Goal: Task Accomplishment & Management: Manage account settings

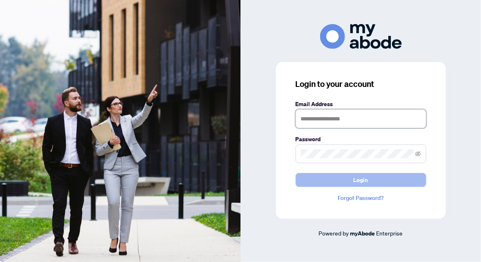
type input "**********"
click at [361, 182] on span "Login" at bounding box center [361, 180] width 15 height 13
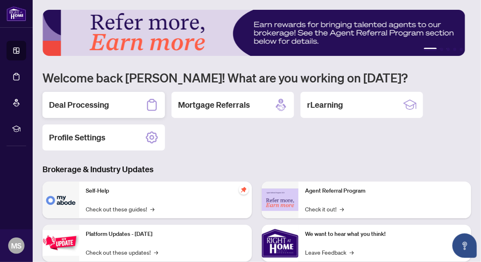
click at [86, 105] on h2 "Deal Processing" at bounding box center [79, 104] width 60 height 11
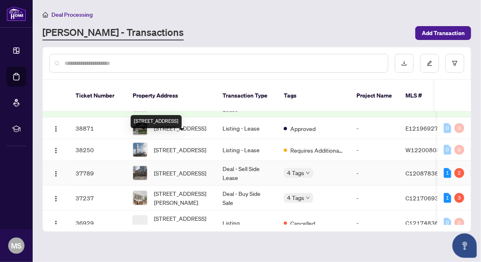
scroll to position [327, 0]
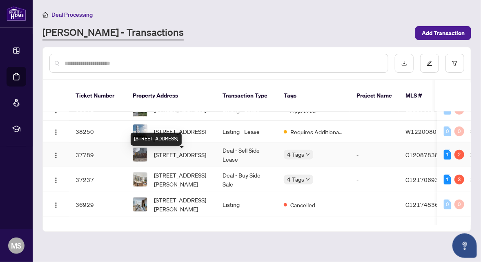
click at [176, 157] on span "1205-181 Huron St, Toronto, Ontario M5T 2B6, Canada" at bounding box center [180, 154] width 52 height 9
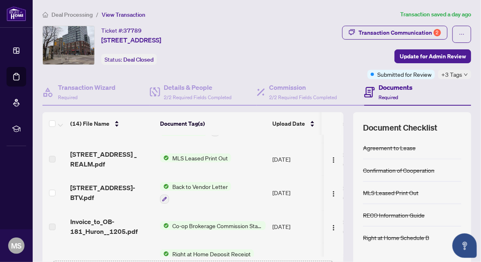
scroll to position [41, 0]
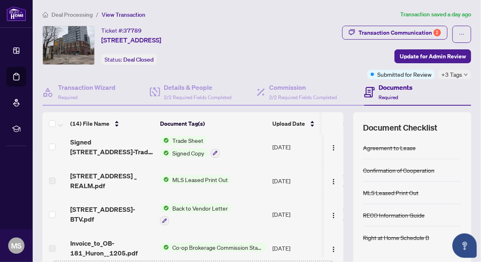
click at [195, 205] on span "Back to Vendor Letter" at bounding box center [200, 208] width 62 height 9
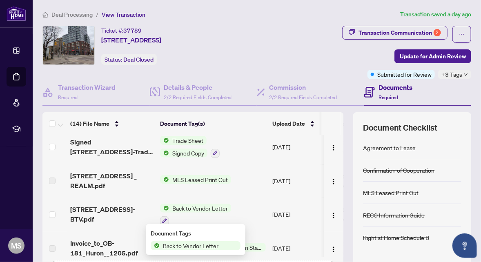
click at [191, 247] on span "Back to Vendor Letter" at bounding box center [191, 245] width 62 height 9
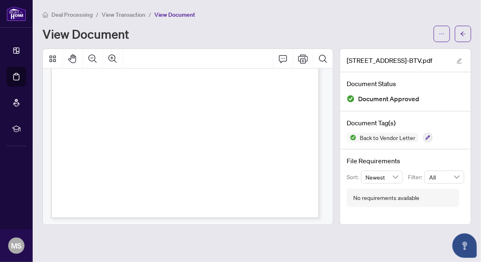
scroll to position [207, 0]
click at [464, 34] on icon "arrow-left" at bounding box center [463, 34] width 6 height 6
